Goal: Task Accomplishment & Management: Manage account settings

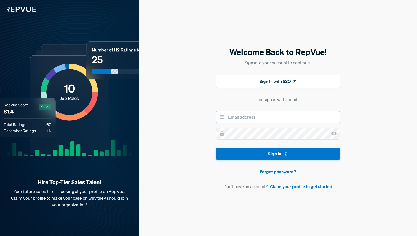
click at [235, 115] on input "email" at bounding box center [278, 117] width 124 height 12
type input "[EMAIL_ADDRESS][DOMAIN_NAME]"
click at [216, 148] on button "Sign In" at bounding box center [278, 154] width 124 height 12
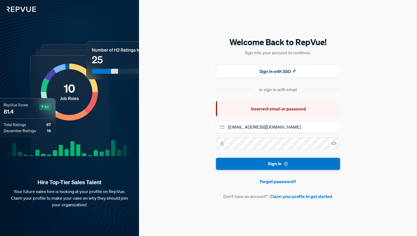
click at [0, 236] on nordpass-portal at bounding box center [0, 236] width 0 height 0
click at [8, 4] on img at bounding box center [18, 6] width 36 height 12
click at [21, 10] on img at bounding box center [18, 6] width 36 height 12
click at [22, 4] on img at bounding box center [18, 6] width 36 height 12
click at [21, 11] on img at bounding box center [18, 6] width 36 height 12
